Goal: Find specific page/section: Find specific page/section

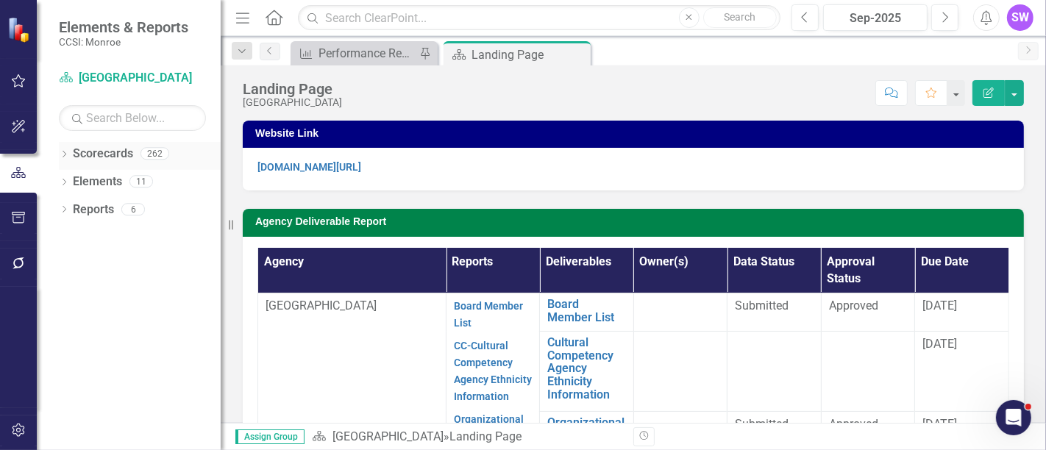
click at [61, 152] on icon "Dropdown" at bounding box center [64, 156] width 10 height 8
click at [69, 177] on div "Dropdown" at bounding box center [71, 182] width 11 height 13
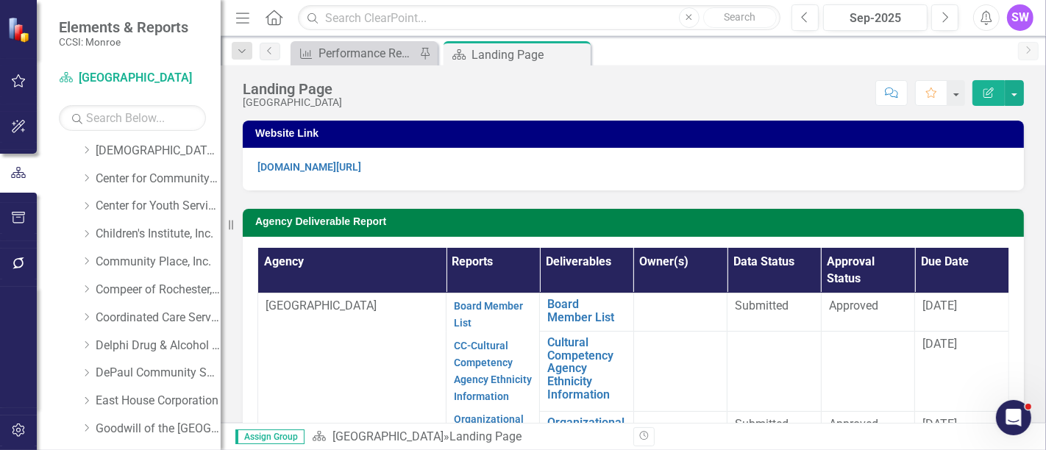
scroll to position [163, 0]
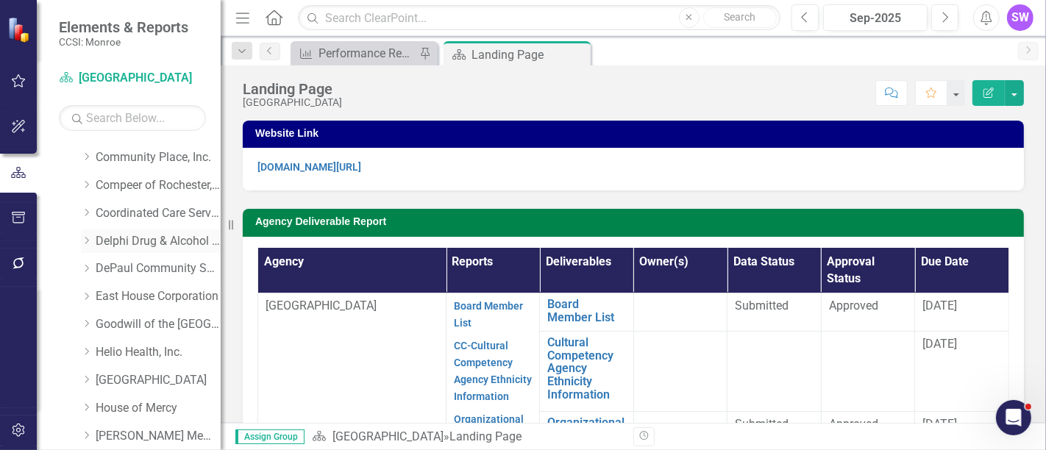
click at [91, 237] on icon "Dropdown" at bounding box center [86, 240] width 11 height 9
click at [147, 241] on link "Delphi Drug & Alcohol Council" at bounding box center [158, 241] width 125 height 17
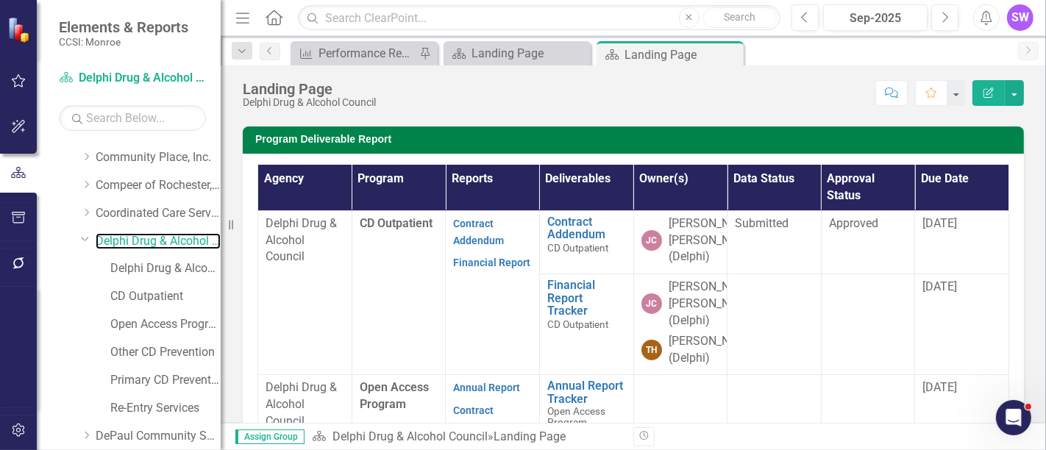
scroll to position [82, 0]
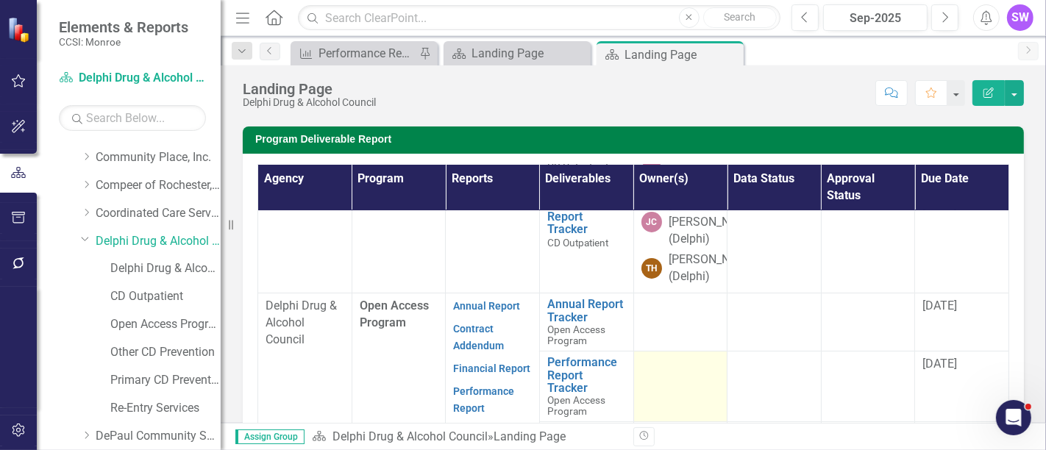
click at [666, 374] on div at bounding box center [680, 365] width 79 height 18
click at [658, 388] on td at bounding box center [680, 387] width 94 height 71
click at [658, 374] on div at bounding box center [680, 365] width 79 height 18
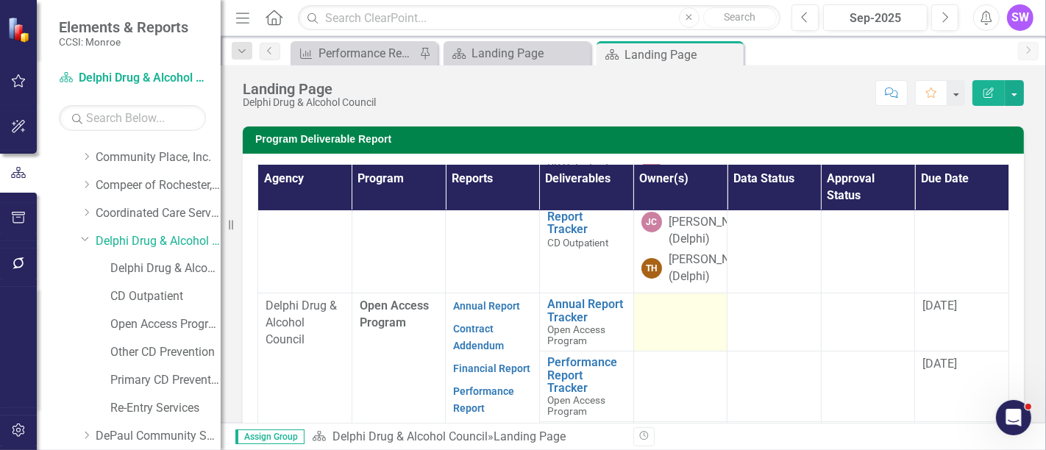
click at [656, 337] on td at bounding box center [680, 323] width 94 height 58
click at [656, 335] on td at bounding box center [680, 323] width 94 height 58
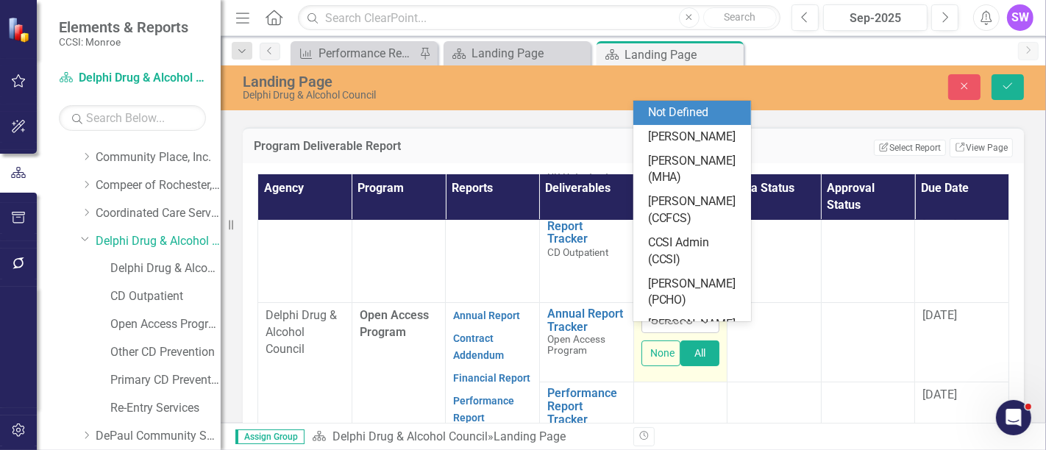
click at [702, 324] on icon at bounding box center [705, 321] width 7 height 4
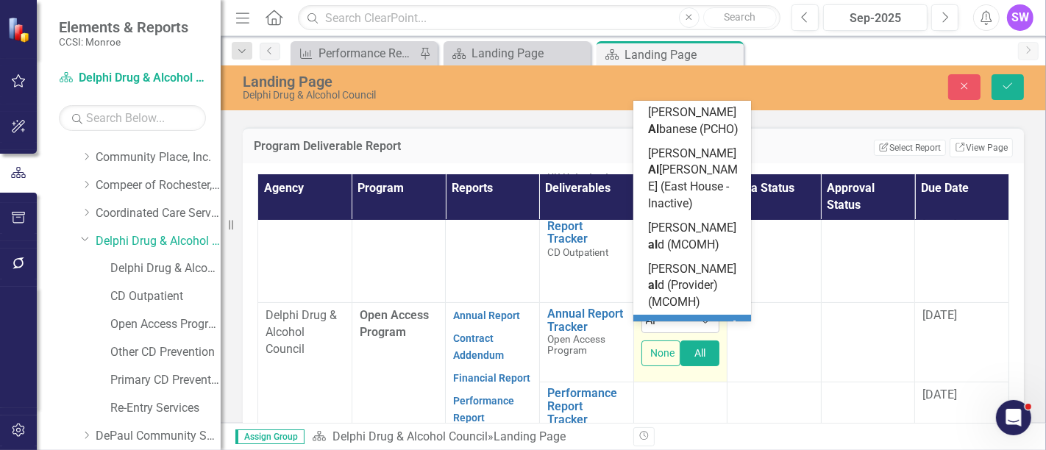
type input "A"
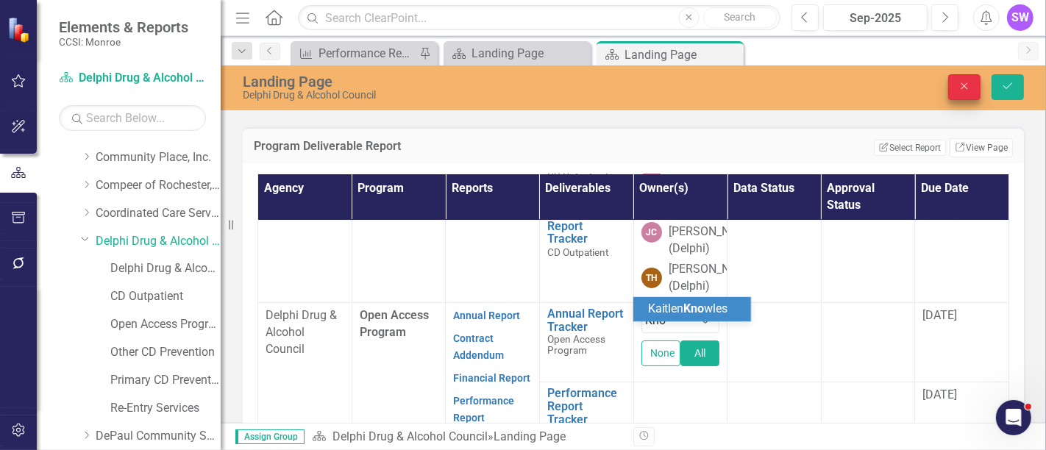
type input "Kno"
click at [968, 84] on icon "Close" at bounding box center [964, 86] width 13 height 10
